Goal: Complete application form: Complete application form

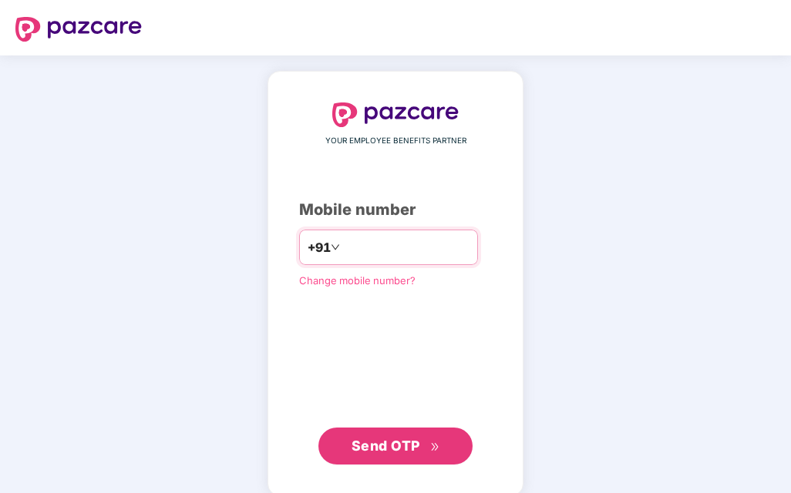
click at [367, 244] on input "number" at bounding box center [406, 247] width 126 height 25
click at [343, 244] on input "**********" at bounding box center [406, 247] width 126 height 25
type input "**********"
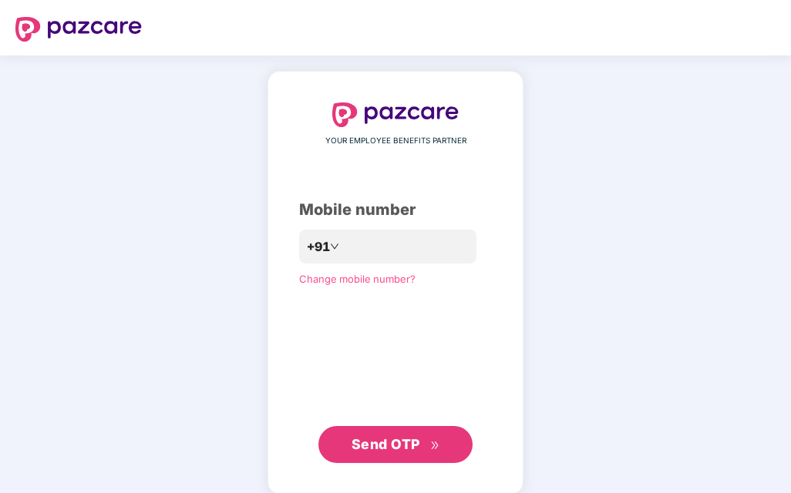
click at [389, 442] on span "Send OTP" at bounding box center [385, 444] width 69 height 16
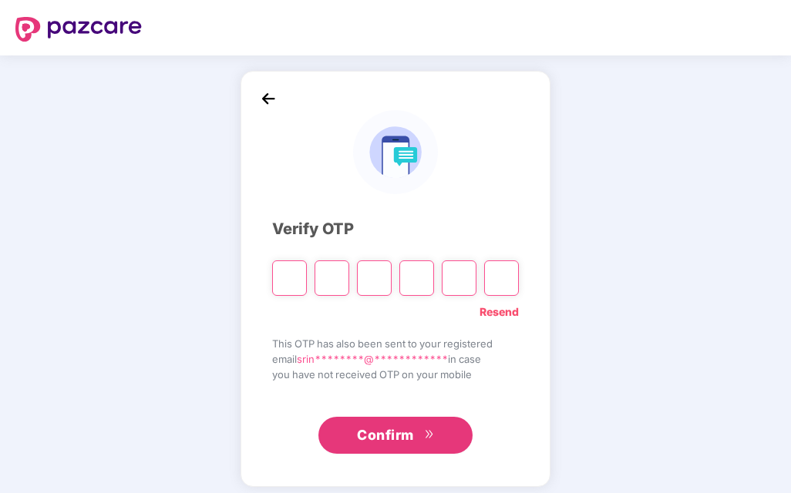
type input "*"
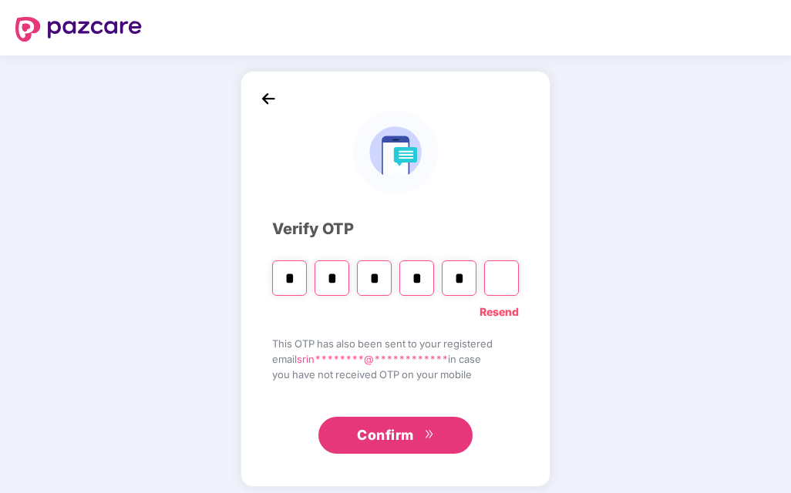
type input "*"
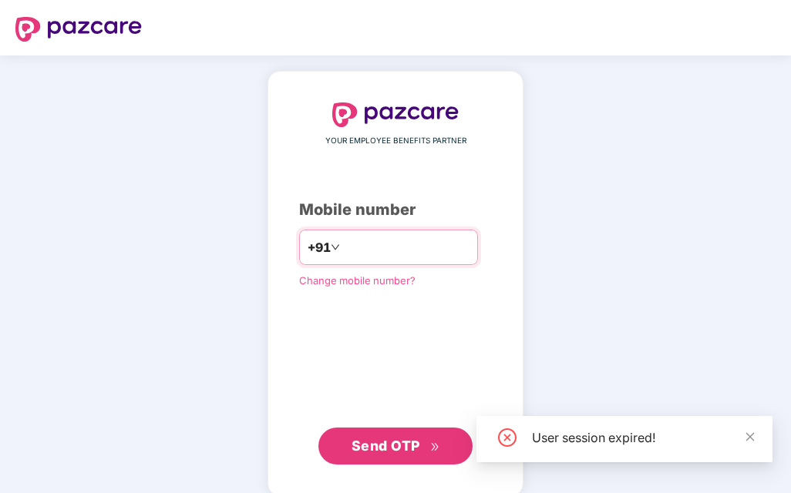
click at [370, 244] on input "number" at bounding box center [406, 247] width 126 height 25
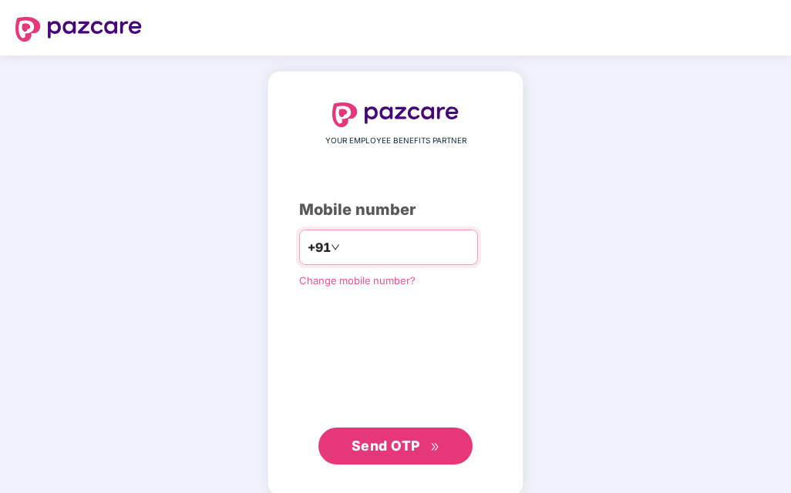
click at [343, 248] on input "**********" at bounding box center [406, 247] width 126 height 25
type input "**********"
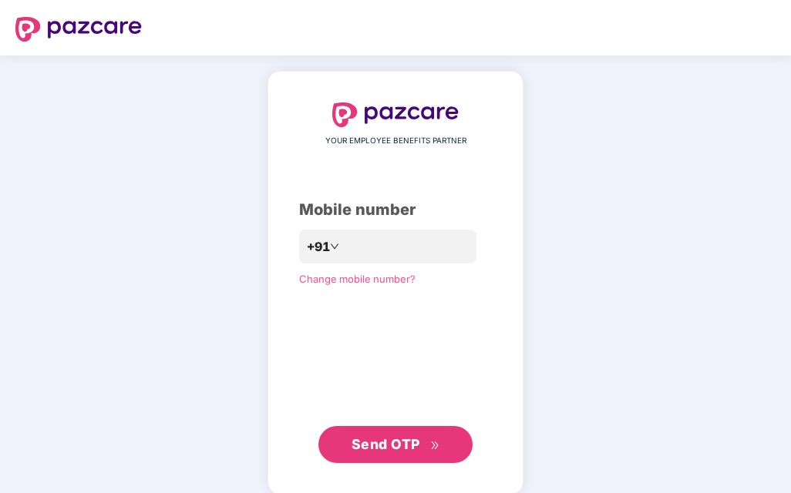
click at [410, 448] on span "Send OTP" at bounding box center [385, 444] width 69 height 16
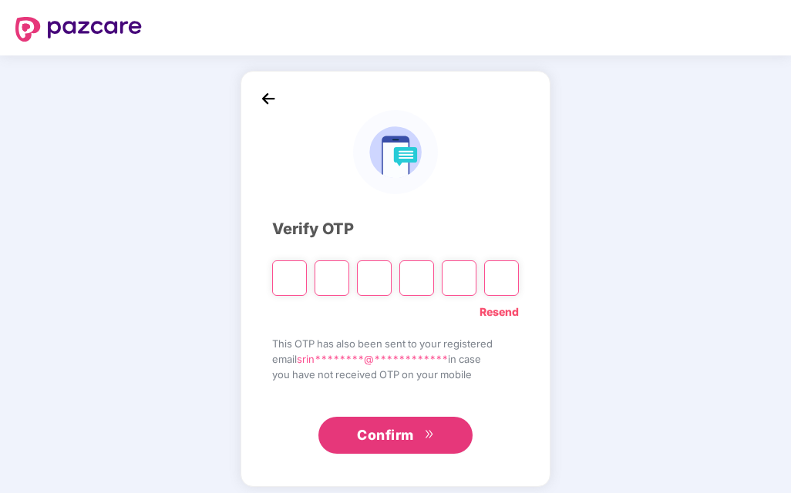
type input "*"
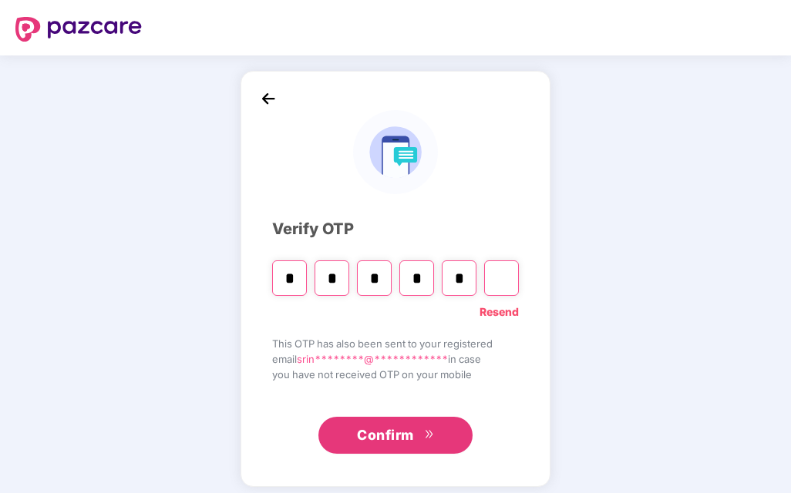
type input "*"
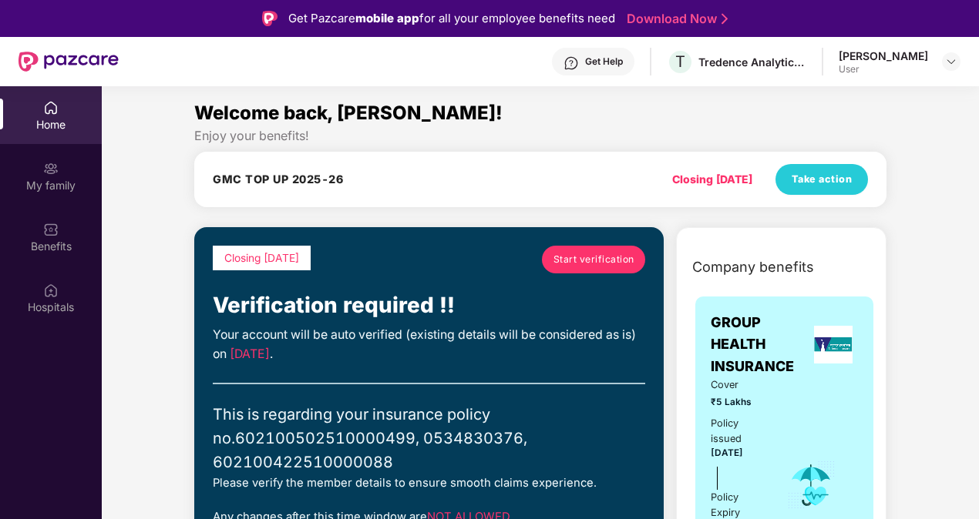
click at [790, 72] on div "User" at bounding box center [883, 69] width 89 height 12
click at [790, 66] on img at bounding box center [951, 61] width 12 height 12
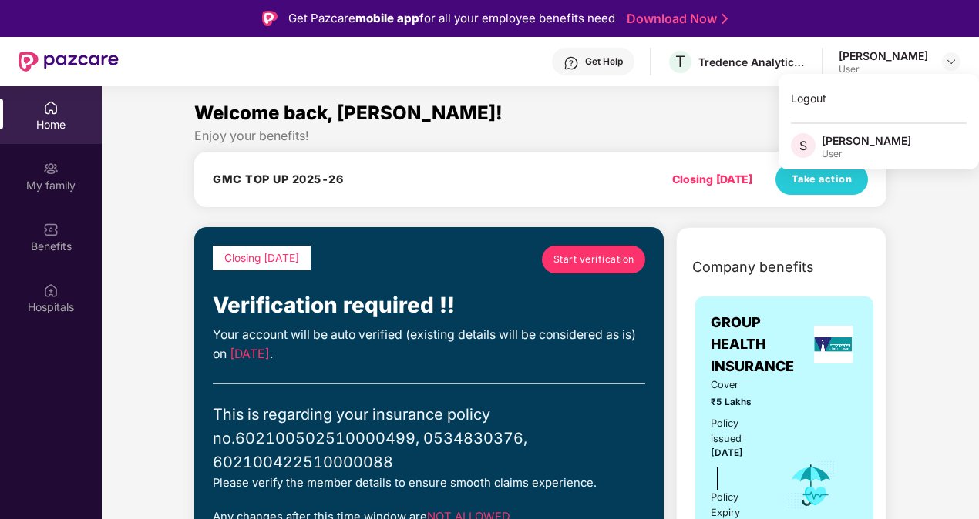
click at [723, 104] on div "Welcome back, [PERSON_NAME]!" at bounding box center [540, 113] width 692 height 29
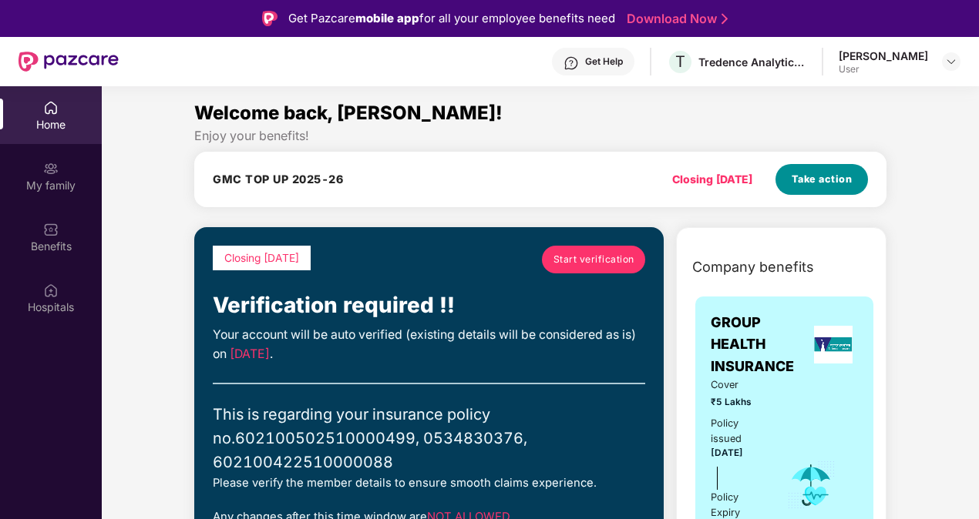
click at [790, 177] on span "Take action" at bounding box center [821, 179] width 61 height 15
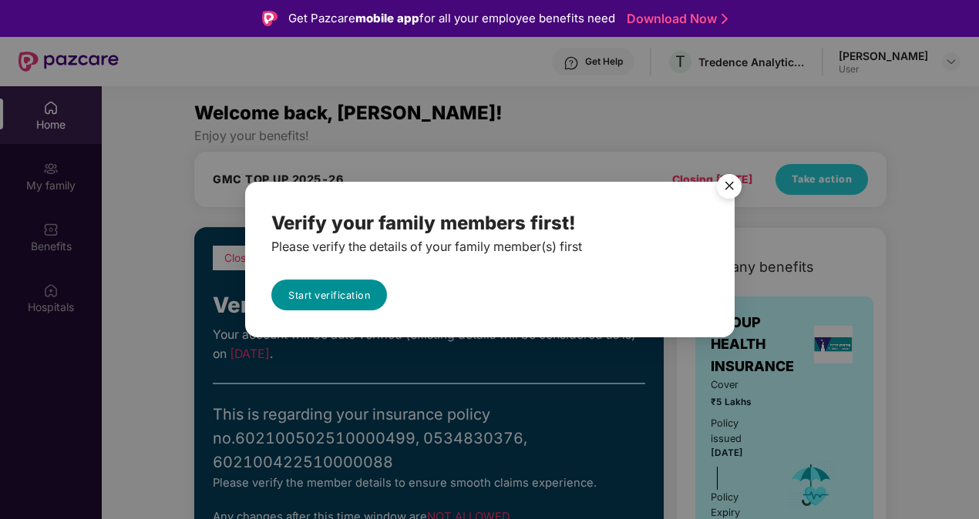
click at [364, 293] on link "Start verification" at bounding box center [329, 295] width 116 height 31
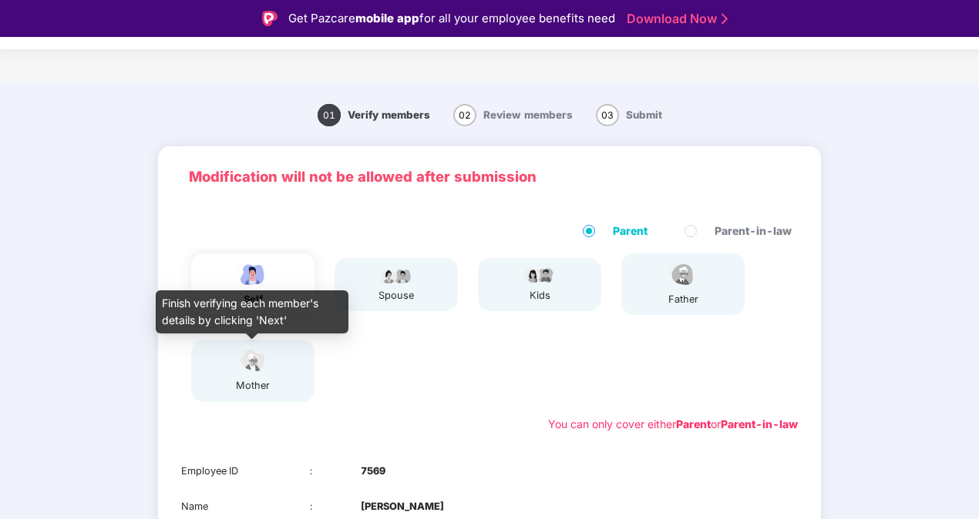
click at [263, 373] on img at bounding box center [253, 361] width 39 height 27
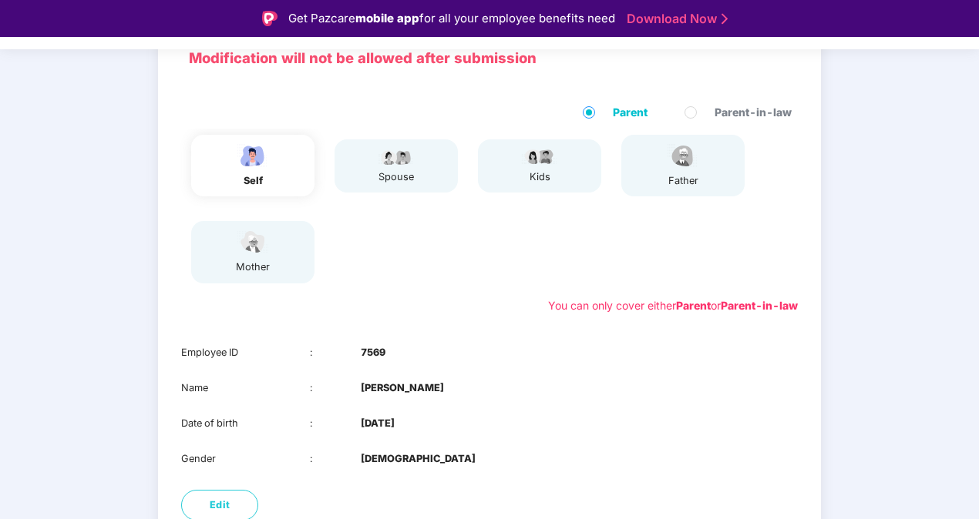
scroll to position [216, 0]
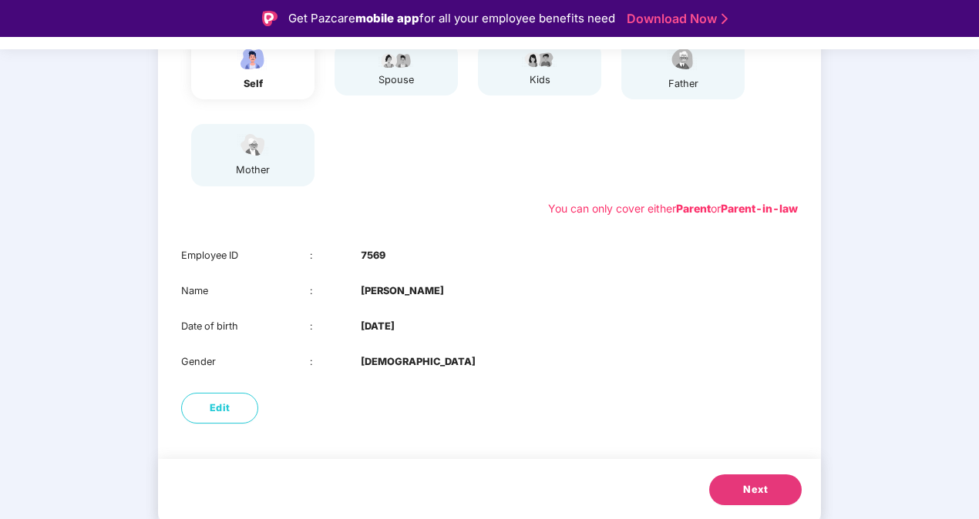
click at [760, 488] on span "Next" at bounding box center [755, 489] width 25 height 15
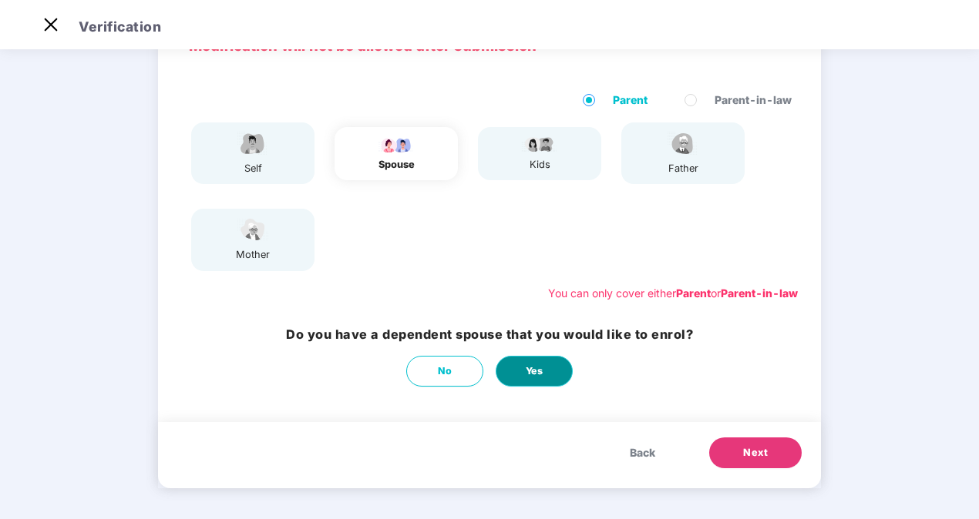
scroll to position [0, 0]
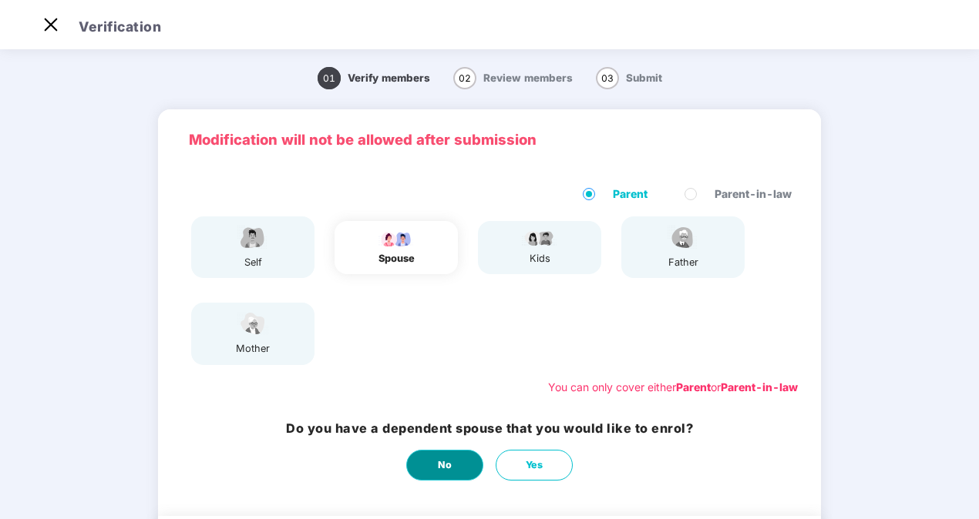
click at [445, 462] on span "No" at bounding box center [445, 465] width 15 height 15
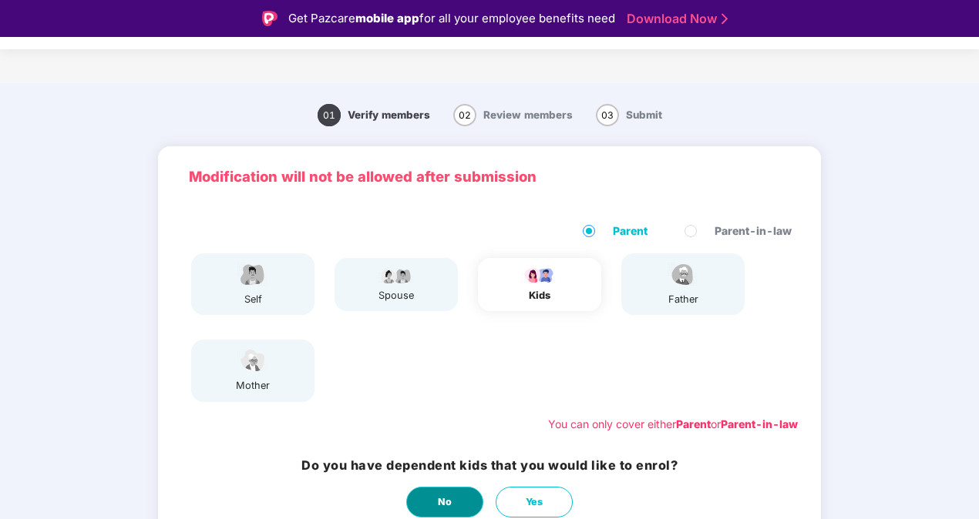
click at [443, 492] on span "No" at bounding box center [445, 502] width 15 height 15
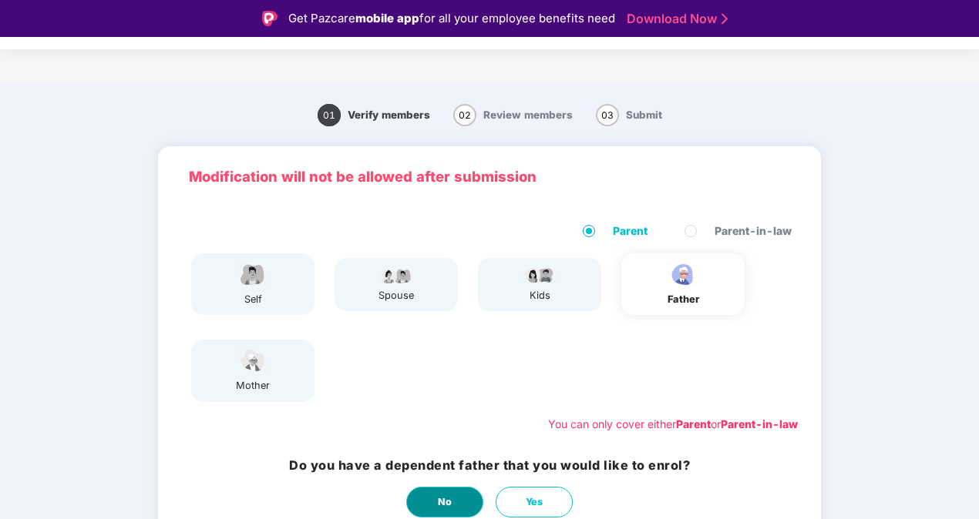
click at [443, 492] on span "No" at bounding box center [445, 502] width 15 height 15
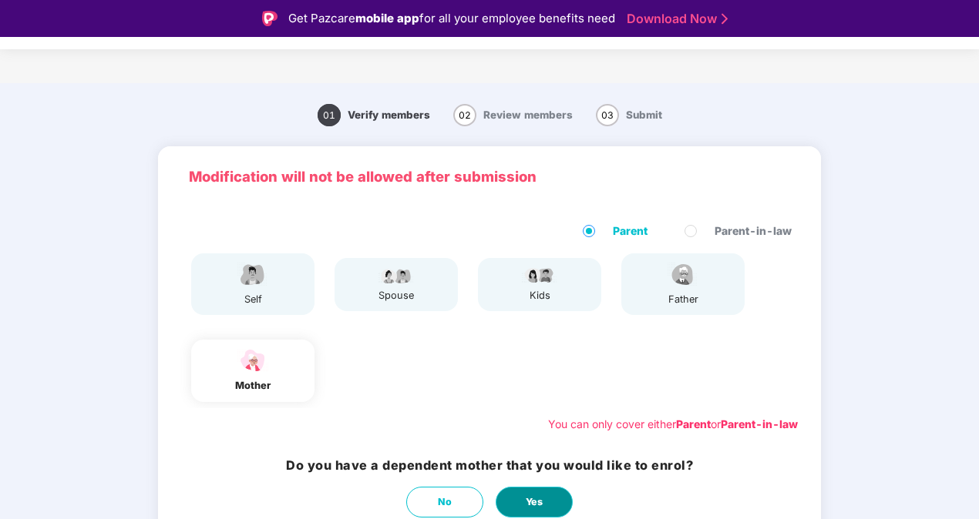
click at [512, 492] on button "Yes" at bounding box center [534, 502] width 77 height 31
select select "******"
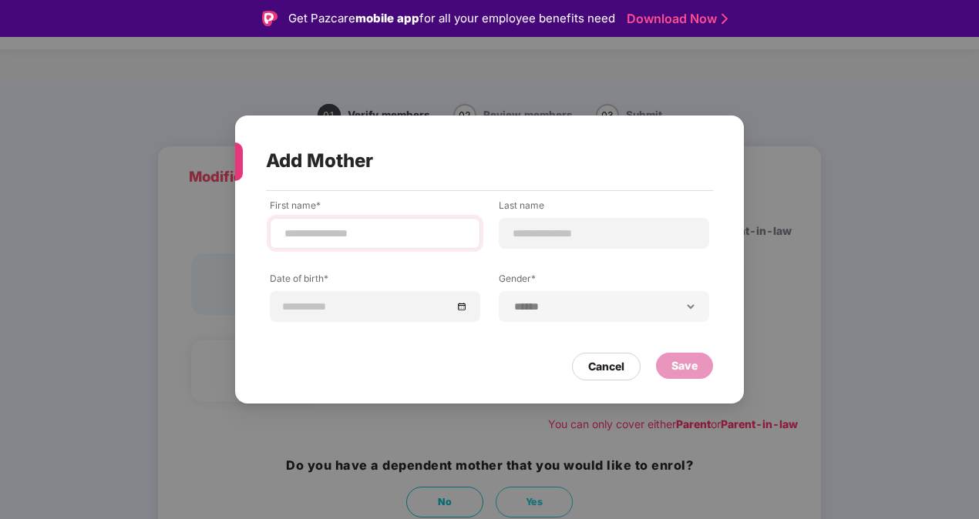
click at [390, 244] on div at bounding box center [375, 233] width 210 height 31
click at [364, 237] on input at bounding box center [375, 234] width 184 height 16
type input "**********"
click at [526, 235] on input at bounding box center [604, 234] width 184 height 16
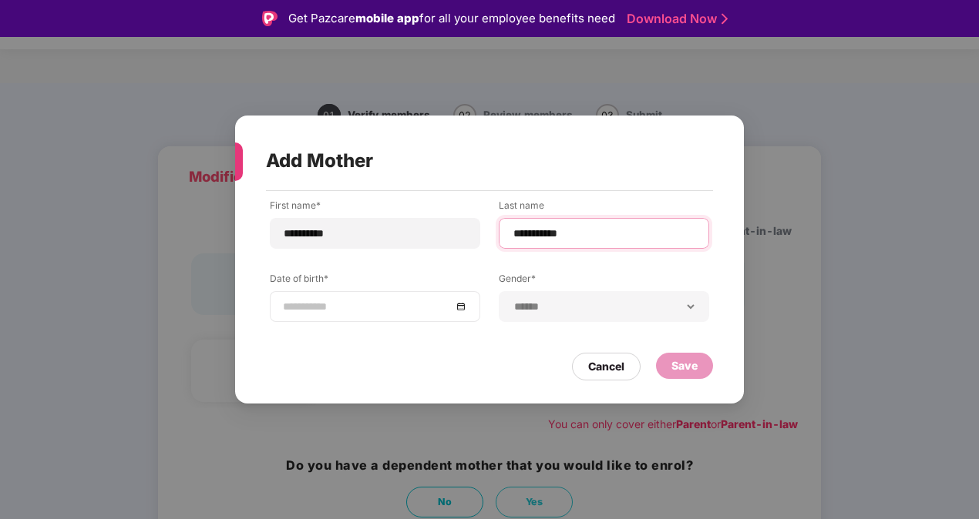
type input "**********"
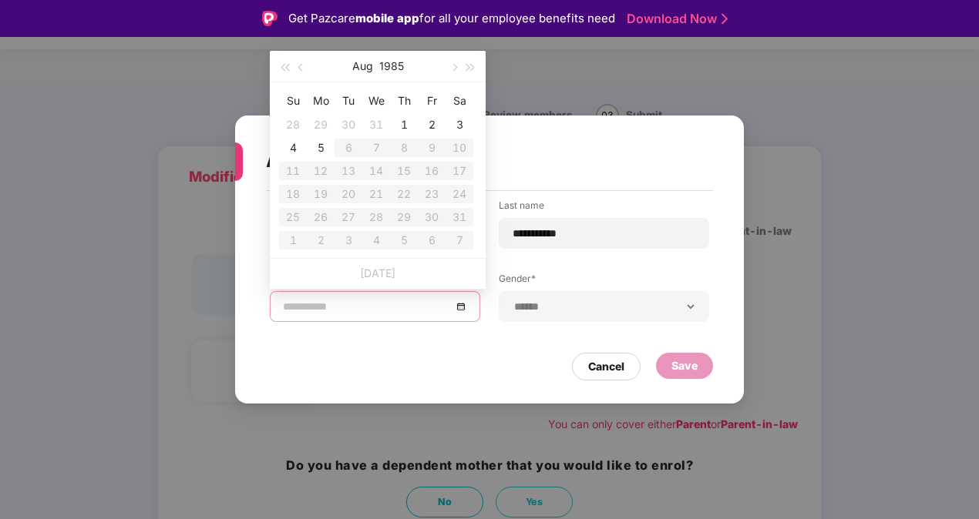
click at [349, 313] on input at bounding box center [367, 306] width 169 height 17
type input "**********"
click at [396, 70] on button "1985" at bounding box center [391, 66] width 25 height 31
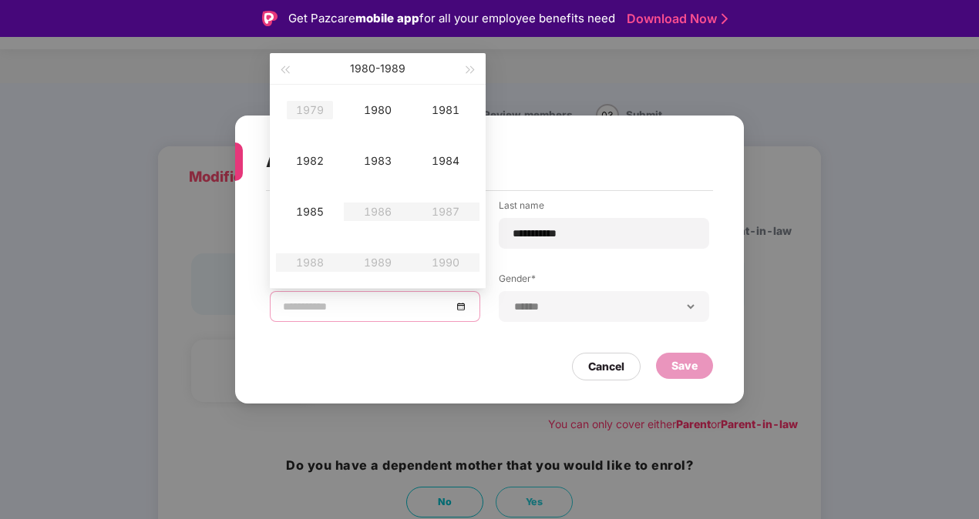
type input "**********"
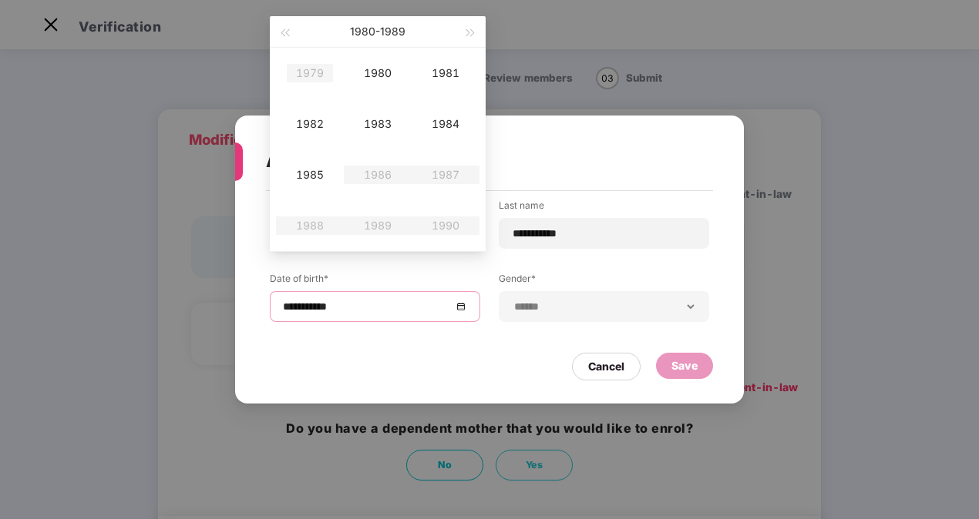
type input "**********"
click at [285, 32] on span "button" at bounding box center [285, 33] width 8 height 8
type input "**********"
click at [319, 169] on div "1975" at bounding box center [310, 175] width 46 height 18
type input "**********"
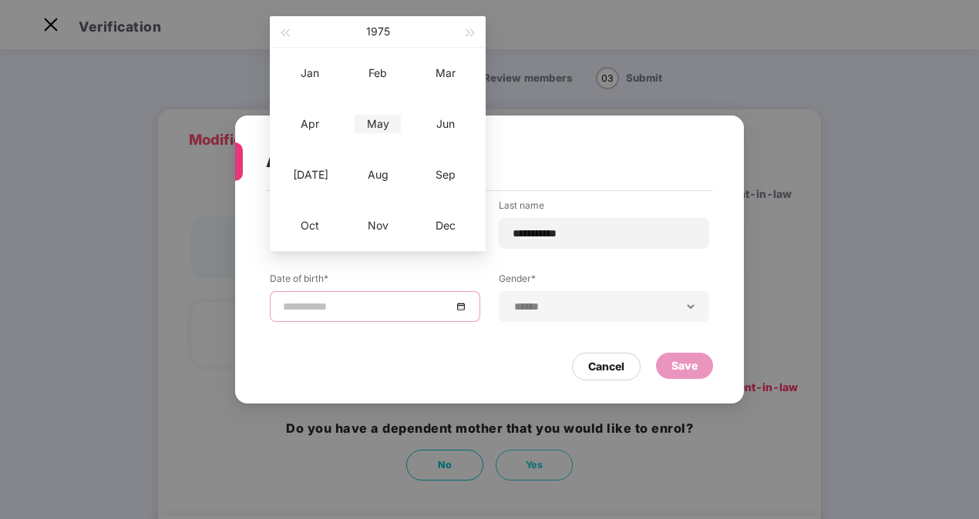
type input "**********"
click at [375, 122] on div "May" at bounding box center [378, 124] width 46 height 18
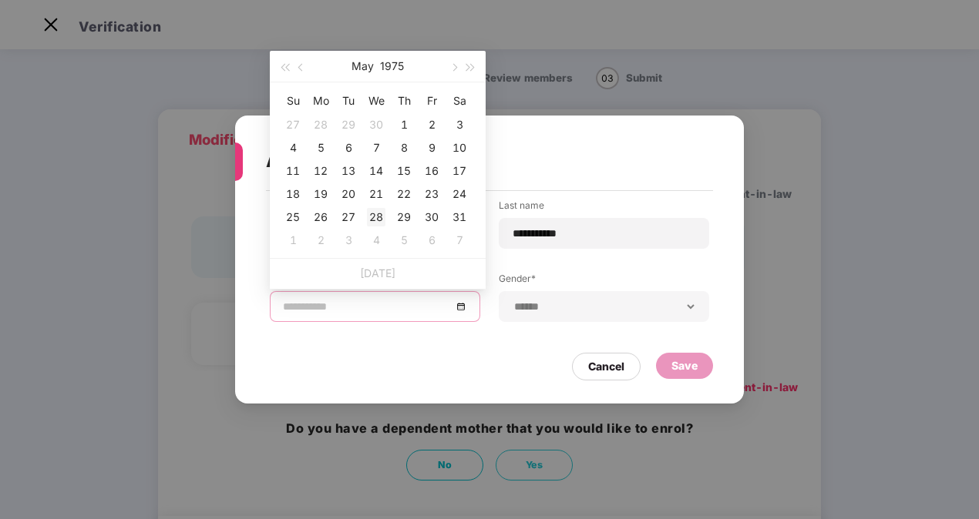
type input "**********"
click at [375, 217] on div "28" at bounding box center [376, 217] width 18 height 18
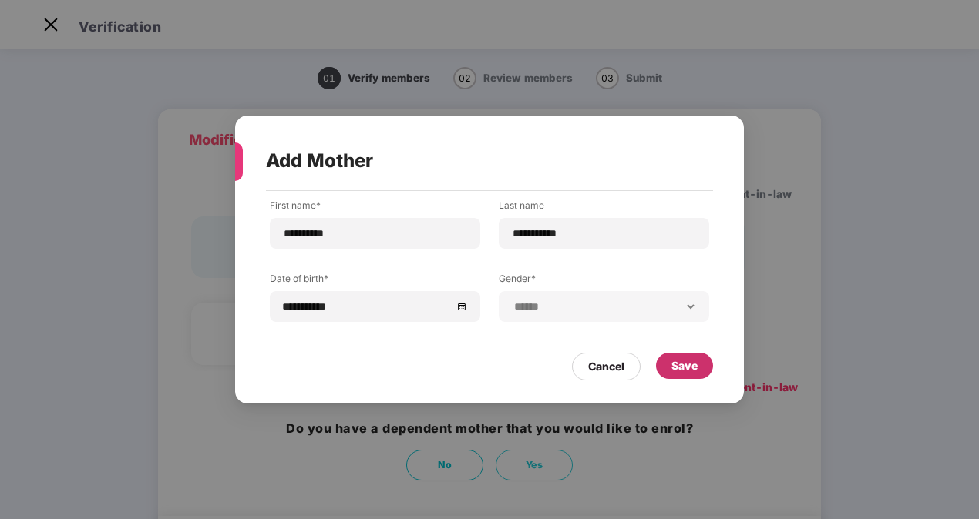
click at [675, 364] on div "Save" at bounding box center [684, 366] width 26 height 17
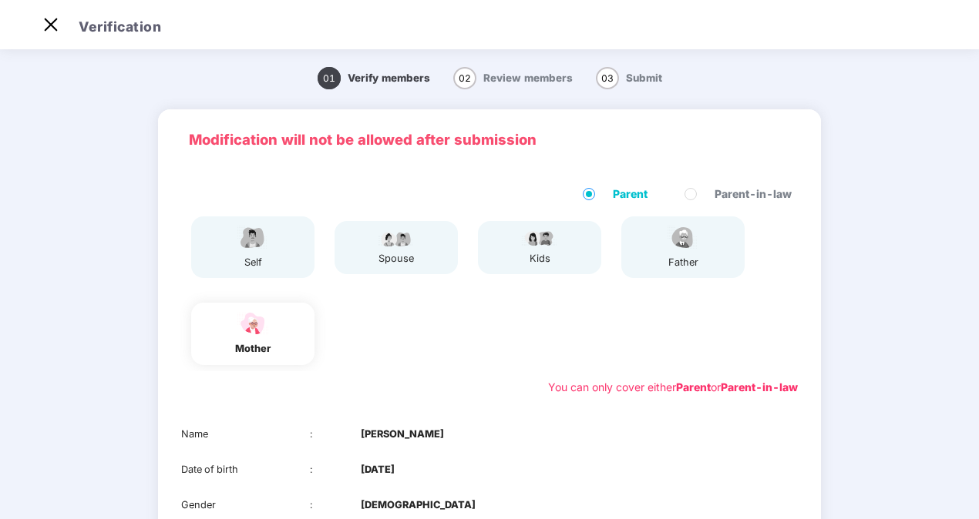
scroll to position [180, 0]
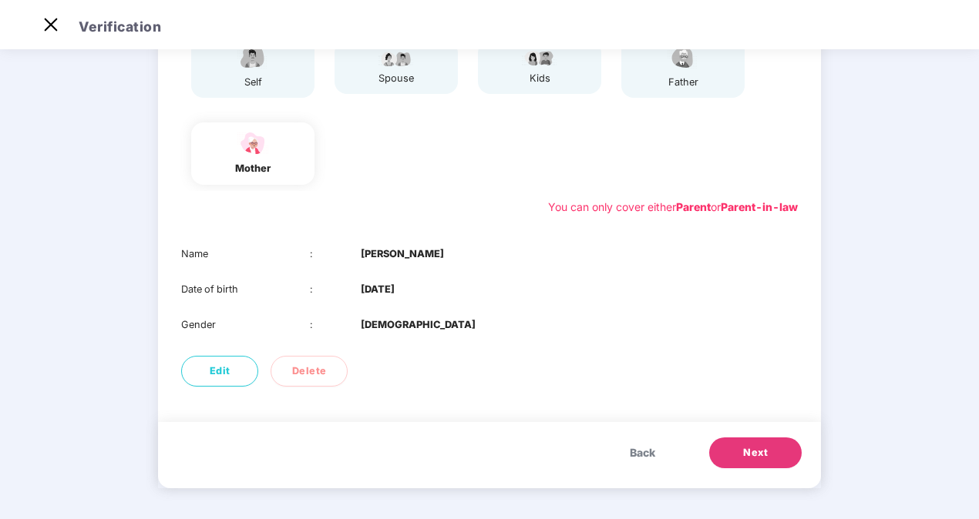
click at [769, 450] on button "Next" at bounding box center [755, 453] width 92 height 31
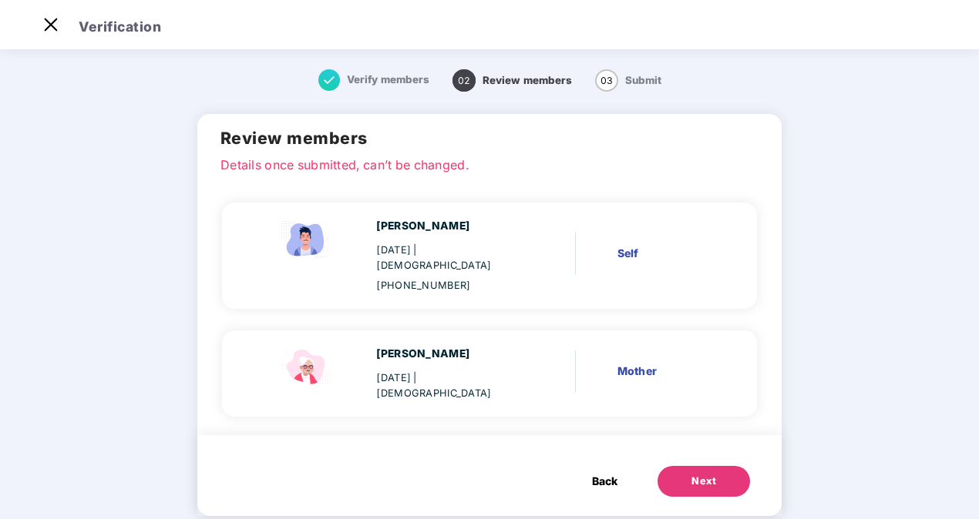
click at [603, 473] on span "Back" at bounding box center [604, 481] width 25 height 17
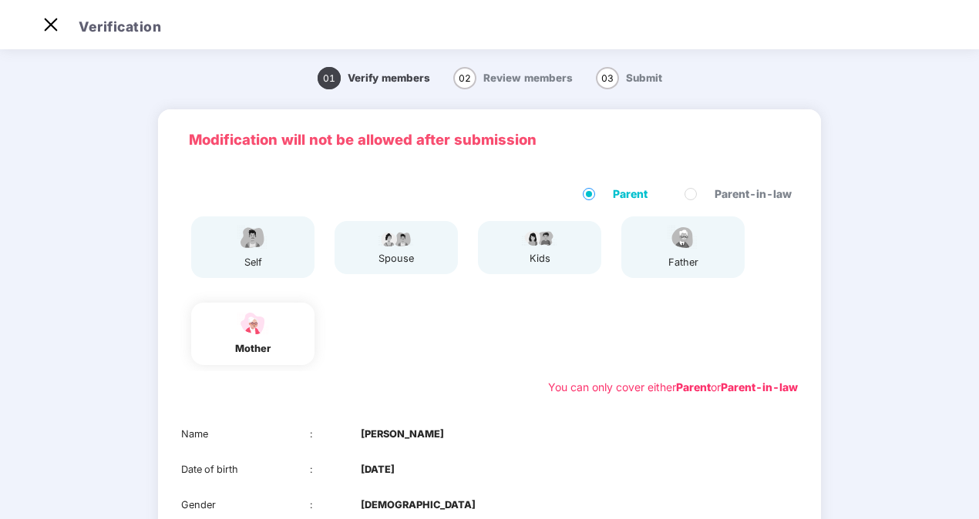
click at [271, 250] on div "self" at bounding box center [252, 248] width 123 height 62
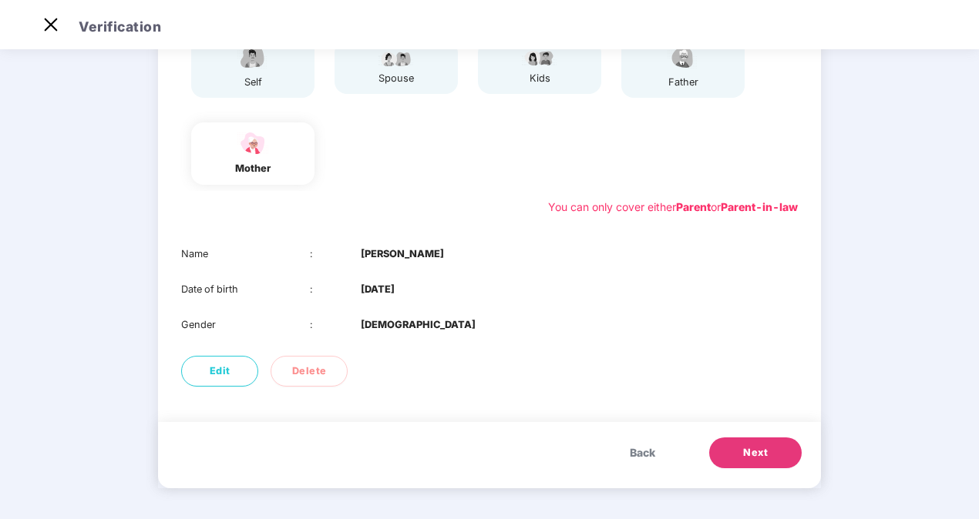
click at [723, 456] on button "Next" at bounding box center [755, 453] width 92 height 31
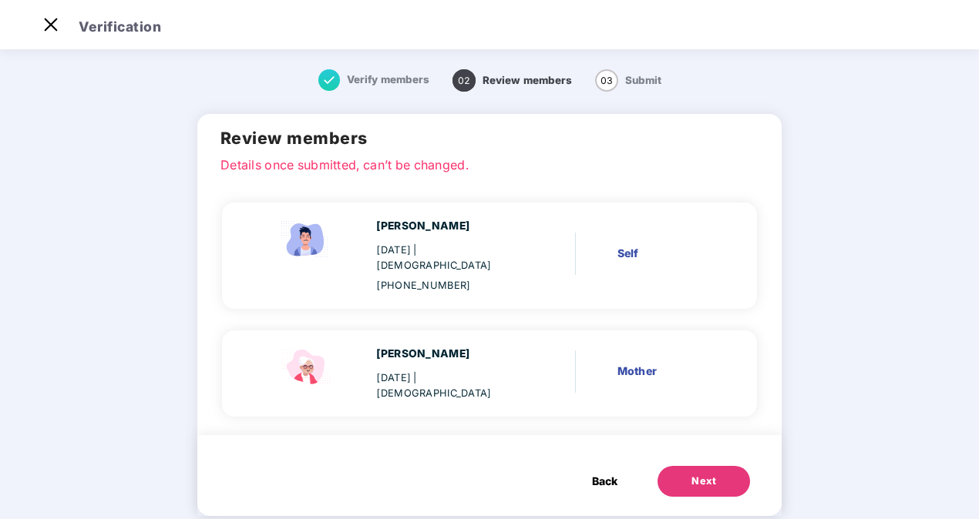
click at [714, 466] on button "Next" at bounding box center [703, 481] width 92 height 31
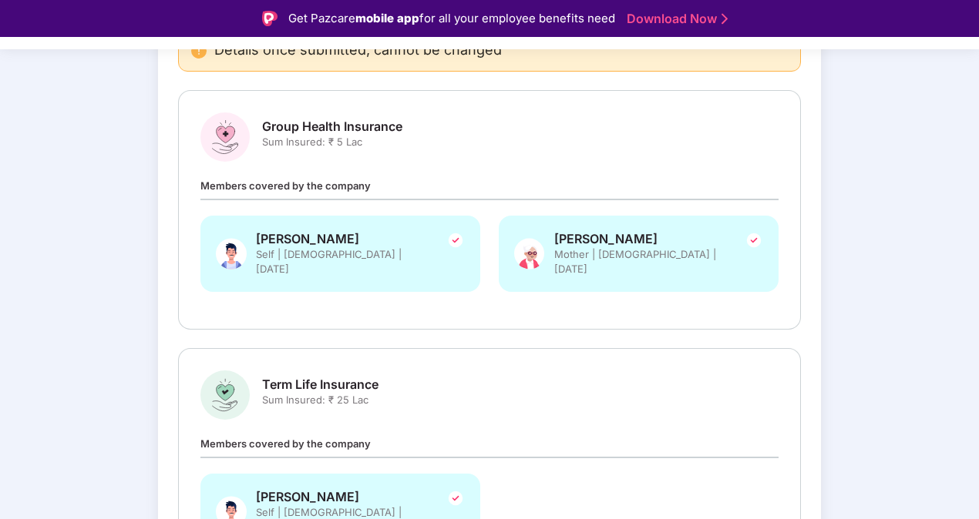
scroll to position [179, 0]
click at [324, 181] on span "Members covered by the company" at bounding box center [285, 185] width 170 height 12
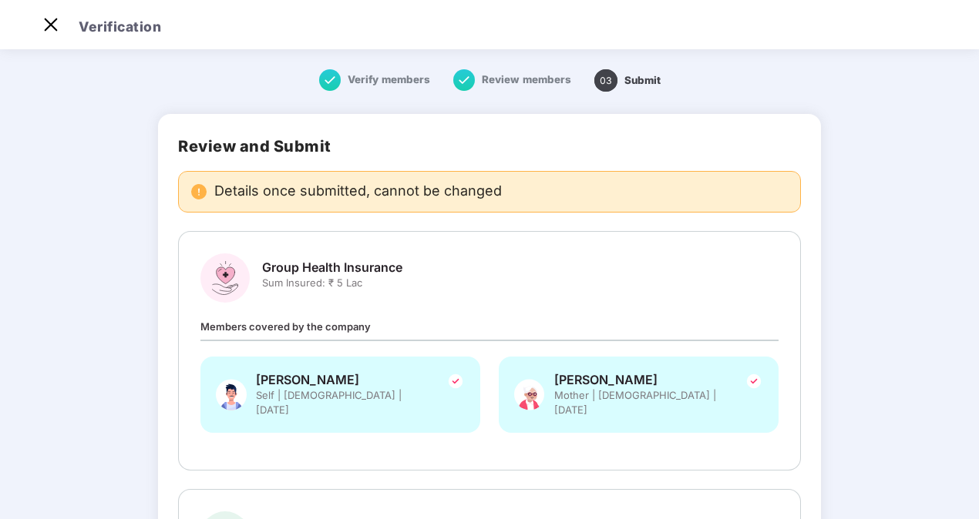
scroll to position [543, 0]
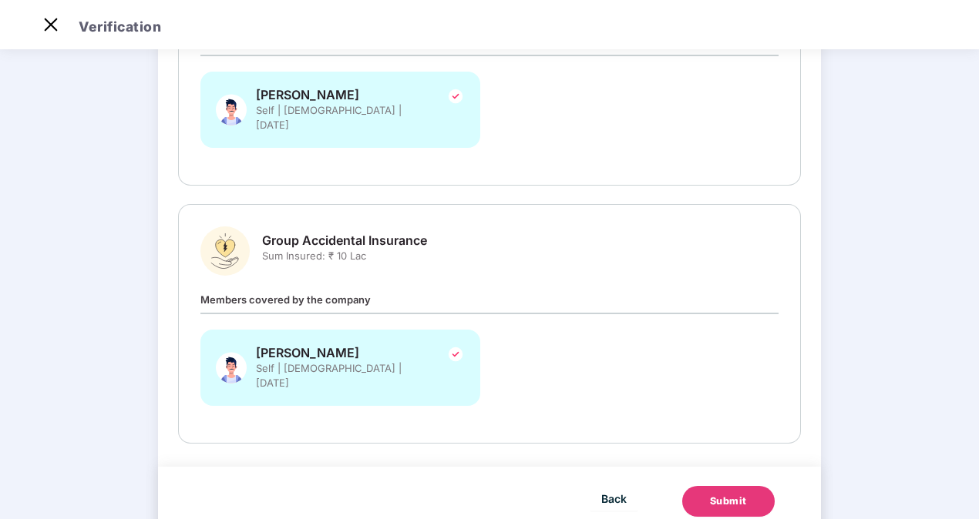
click at [700, 486] on button "Submit" at bounding box center [728, 501] width 92 height 31
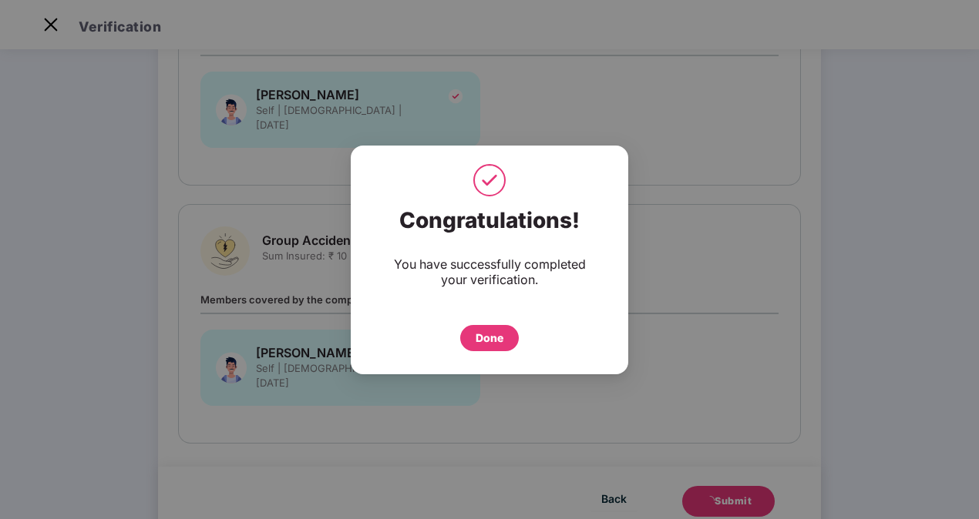
click at [493, 334] on div "Done" at bounding box center [490, 338] width 28 height 17
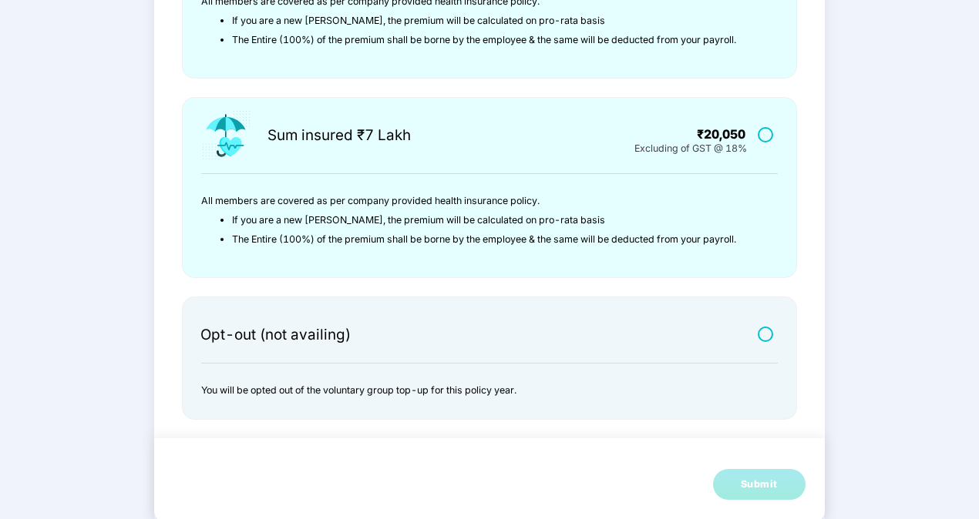
scroll to position [495, 0]
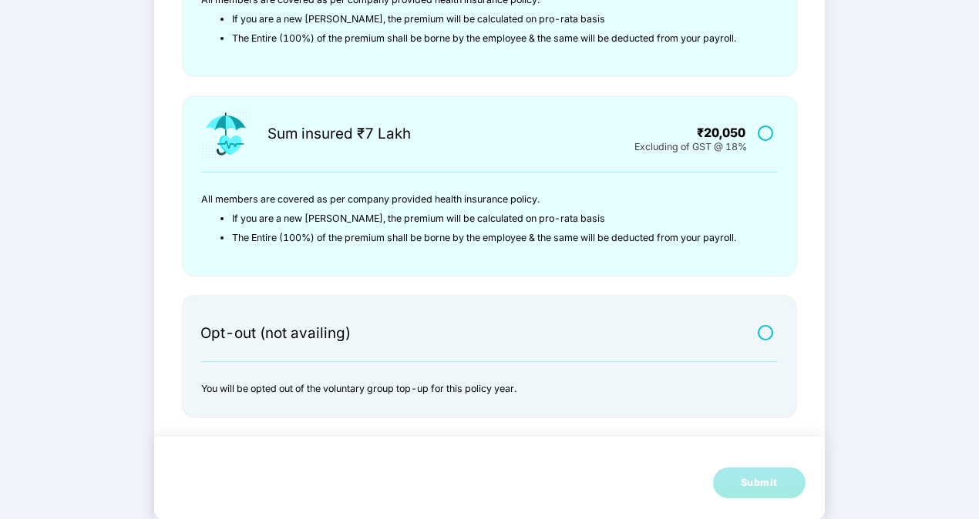
click at [760, 331] on label at bounding box center [767, 332] width 19 height 13
click at [748, 468] on button "Submit" at bounding box center [759, 483] width 92 height 31
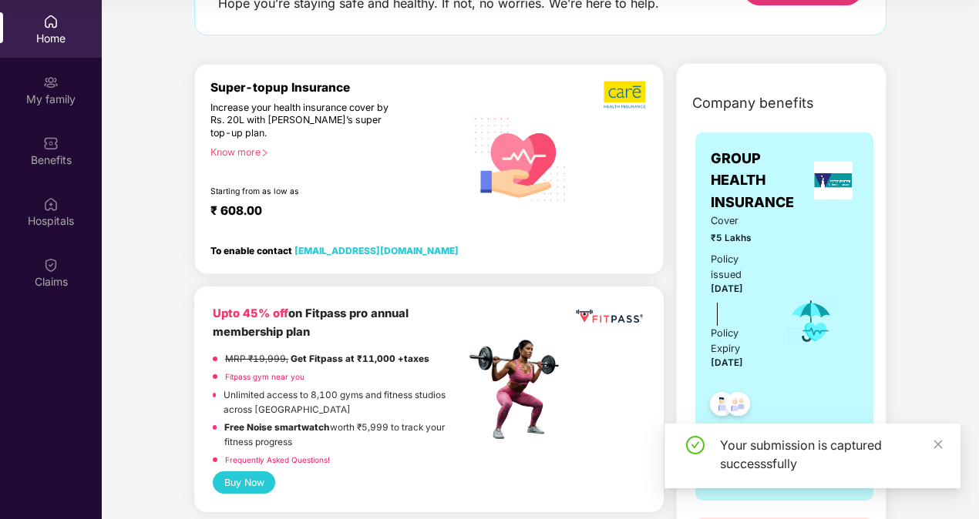
scroll to position [134, 0]
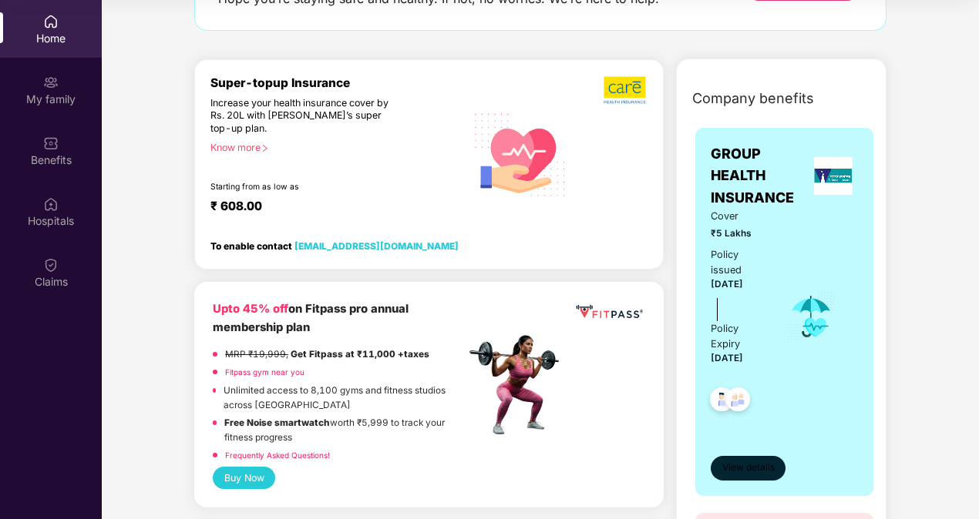
click at [754, 466] on span "View details" at bounding box center [748, 468] width 52 height 15
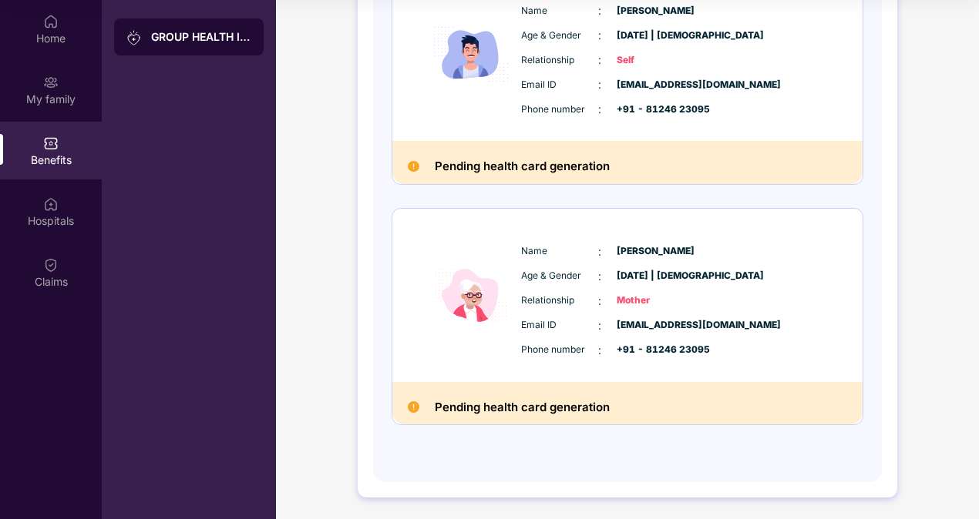
scroll to position [0, 0]
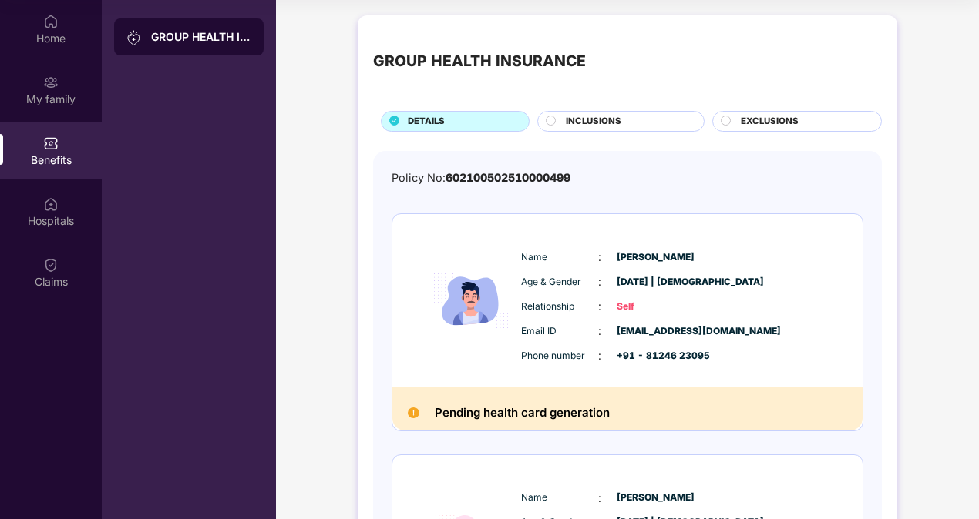
click at [593, 116] on span "INCLUSIONS" at bounding box center [593, 122] width 55 height 14
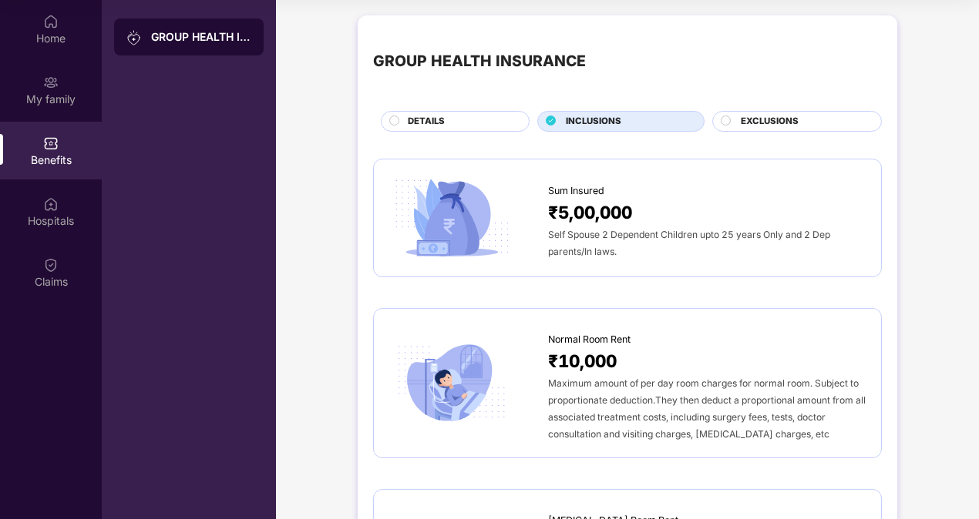
click at [748, 123] on span "EXCLUSIONS" at bounding box center [770, 122] width 58 height 14
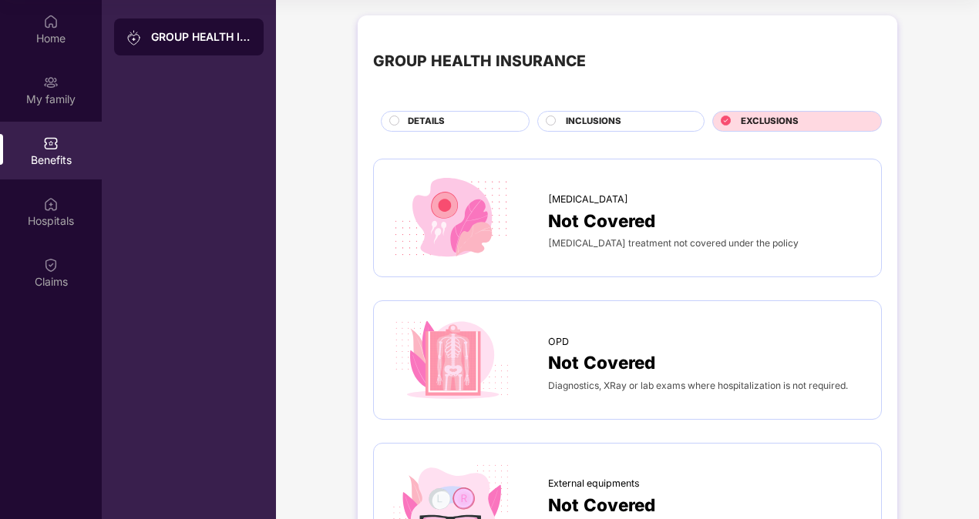
click at [508, 111] on div "DETAILS" at bounding box center [455, 121] width 149 height 21
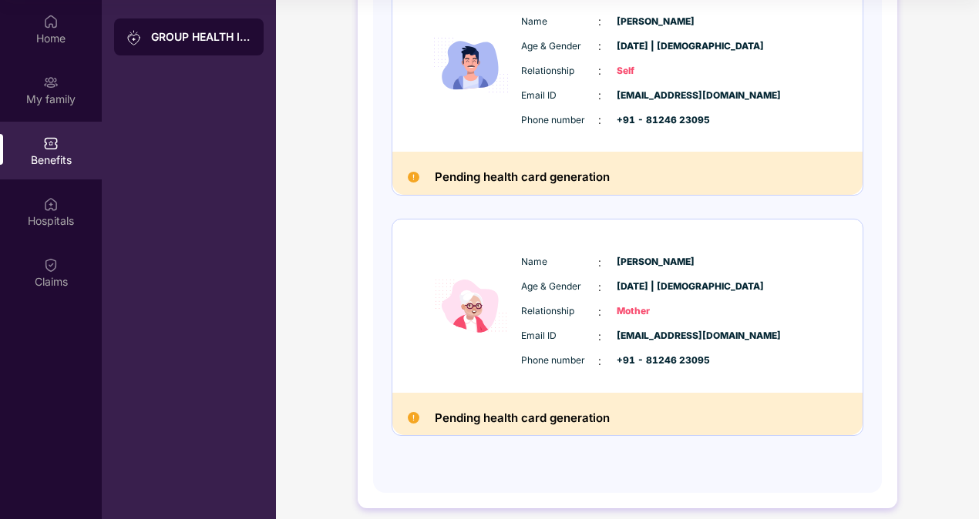
scroll to position [247, 0]
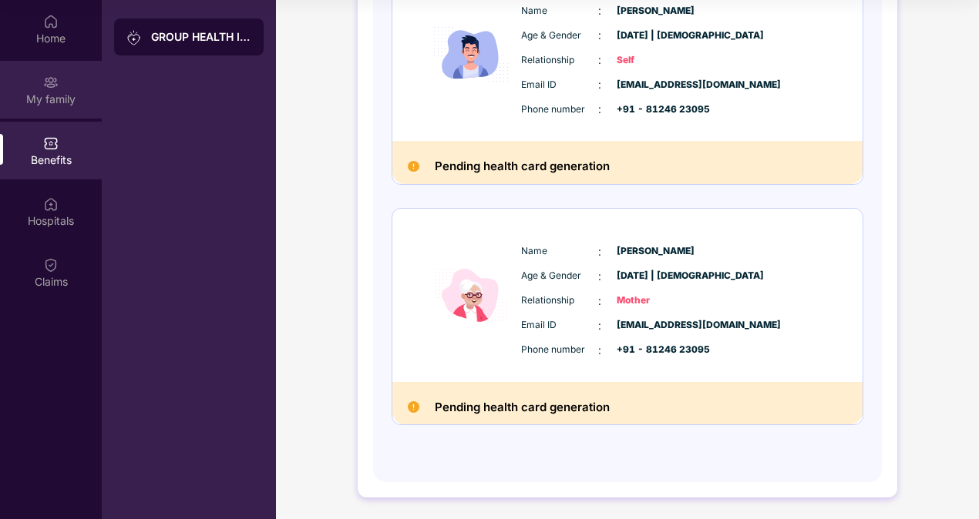
click at [55, 64] on div "My family" at bounding box center [51, 90] width 102 height 58
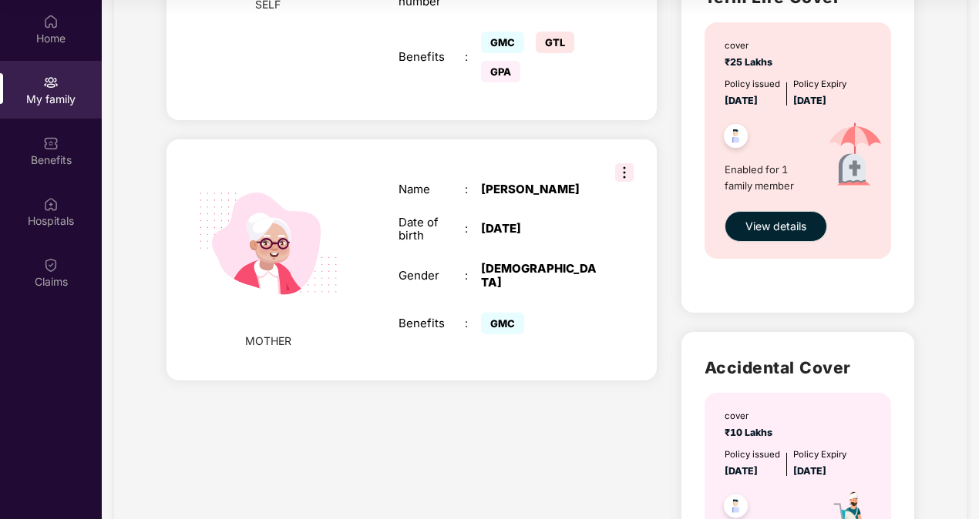
scroll to position [743, 0]
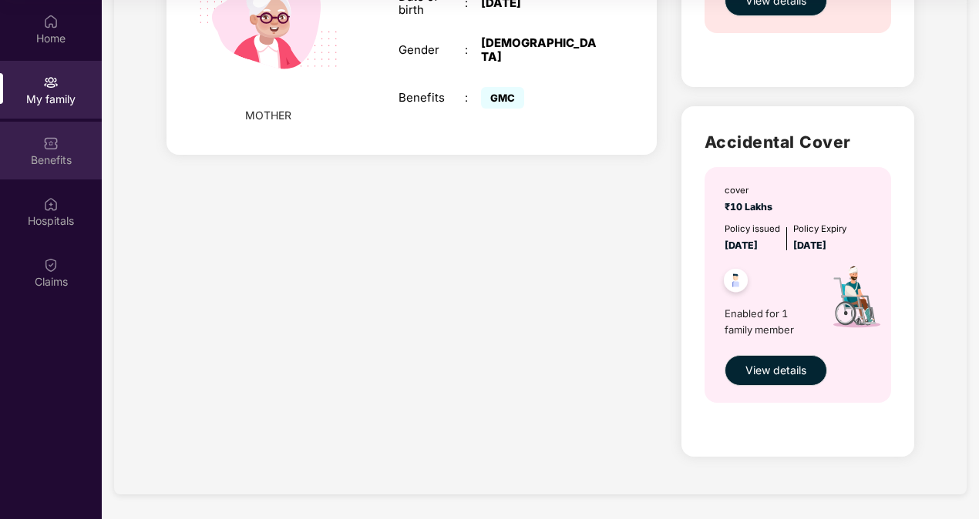
click at [48, 152] on div "Benefits" at bounding box center [51, 159] width 102 height 15
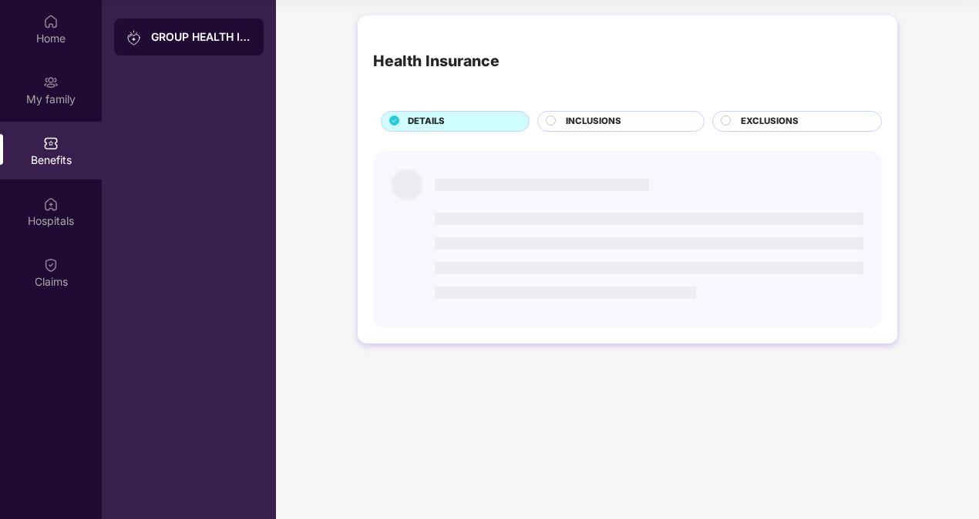
scroll to position [0, 0]
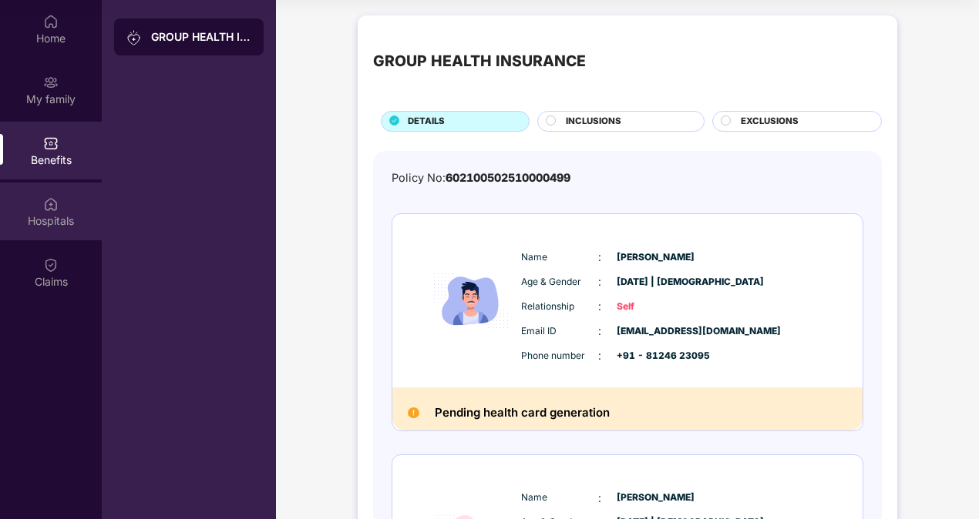
click at [49, 217] on div "Hospitals" at bounding box center [51, 220] width 102 height 15
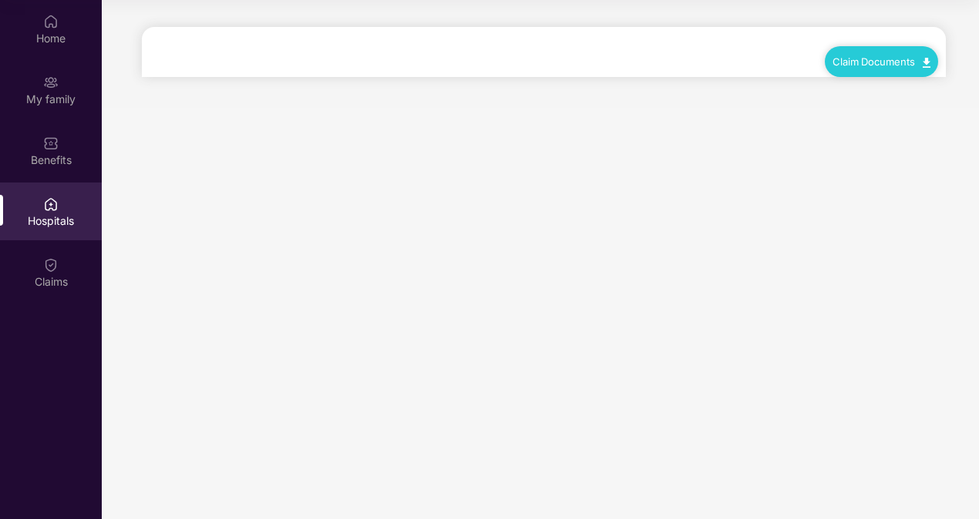
click at [371, 59] on div "Claim Documents" at bounding box center [544, 52] width 788 height 50
click at [422, 48] on div "Claim Documents" at bounding box center [544, 52] width 788 height 50
click at [384, 54] on div "Claim Documents" at bounding box center [544, 52] width 788 height 50
click at [62, 17] on div "Home" at bounding box center [51, 29] width 102 height 58
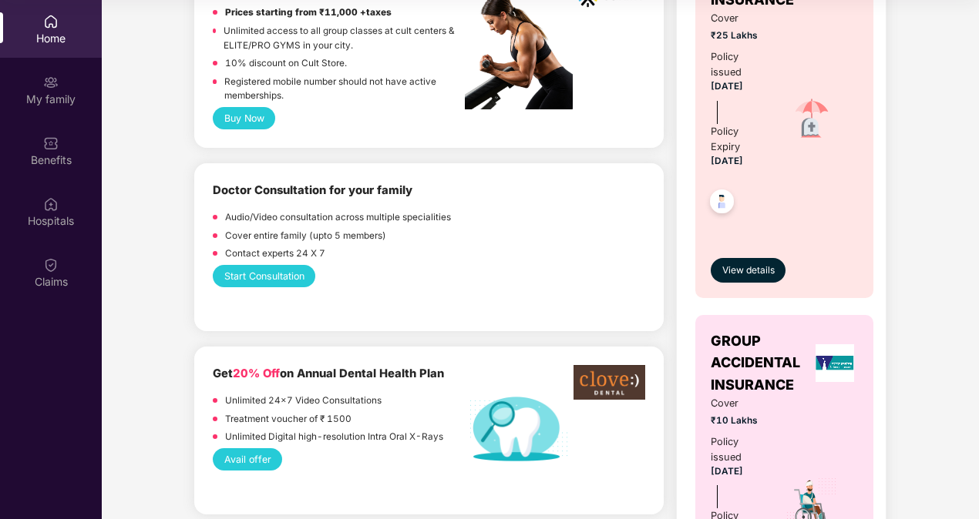
scroll to position [979, 0]
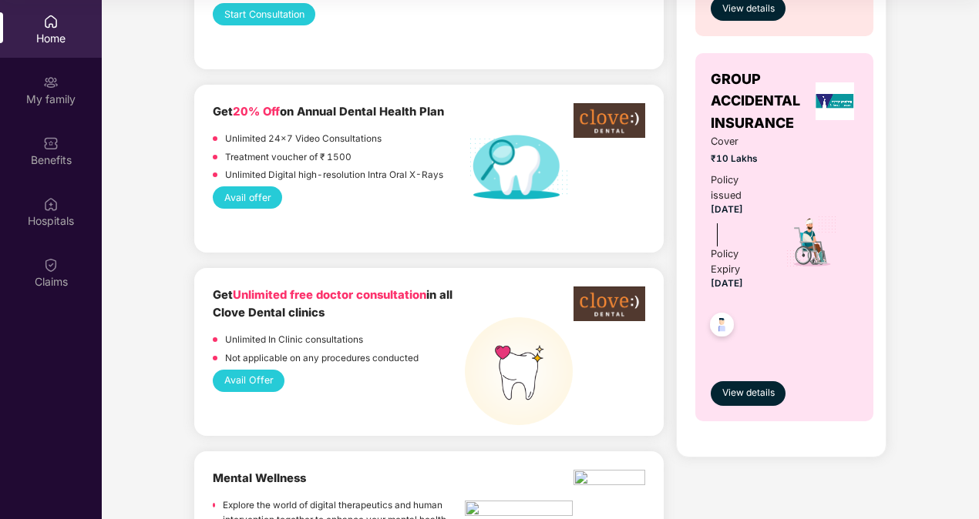
click at [265, 197] on button "Avail offer" at bounding box center [247, 198] width 69 height 22
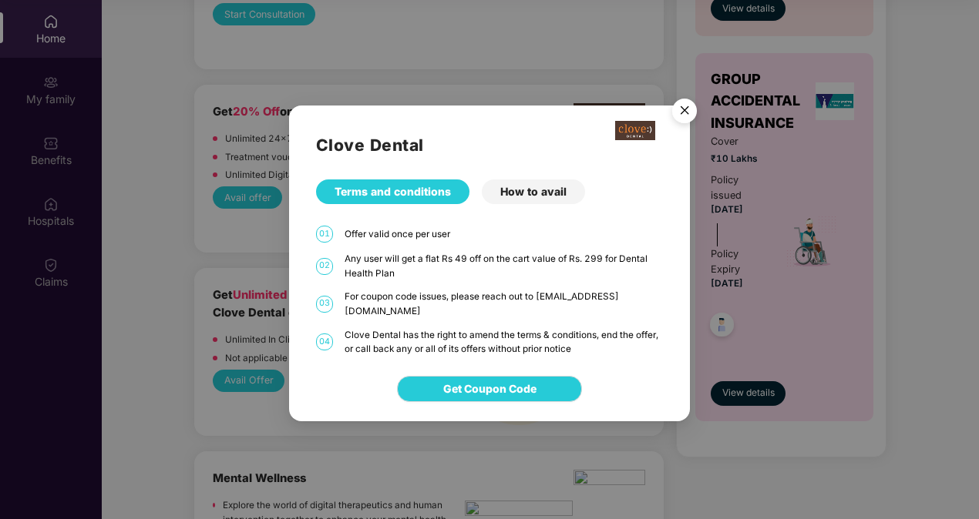
click at [682, 126] on img "Close" at bounding box center [684, 113] width 43 height 43
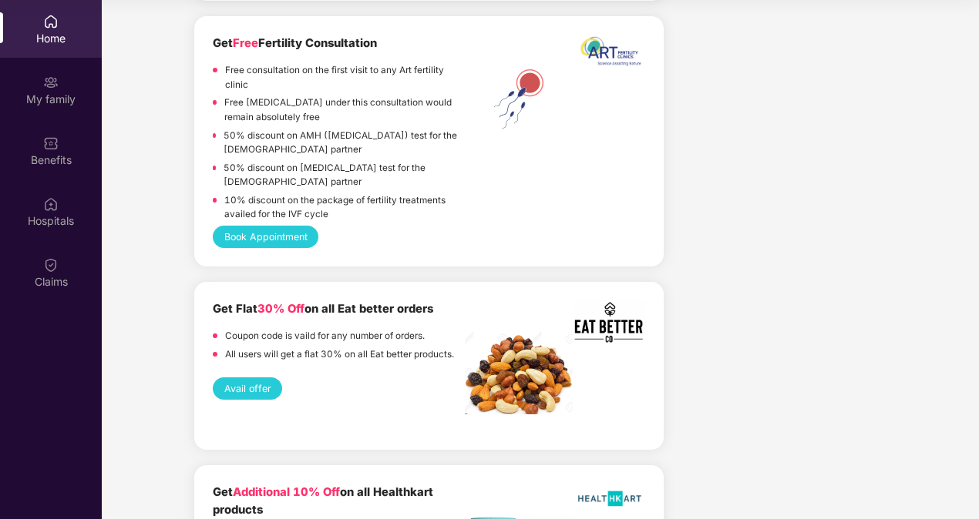
scroll to position [2724, 0]
